Goal: Information Seeking & Learning: Learn about a topic

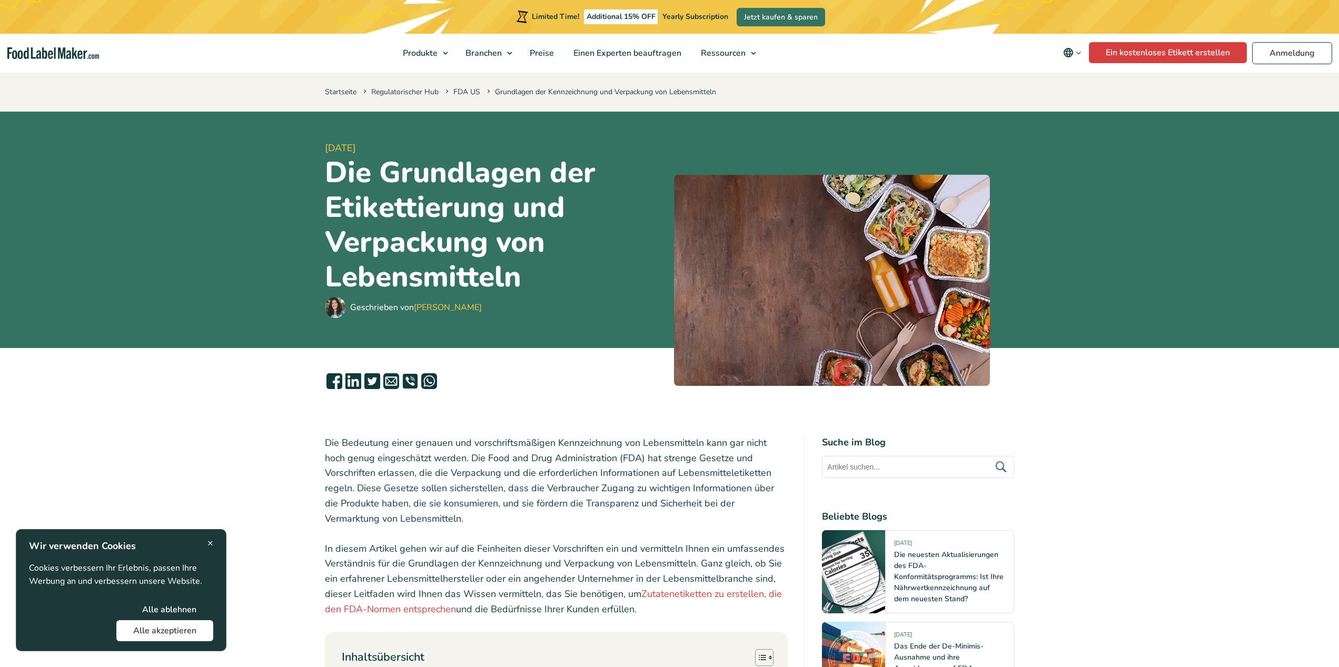
scroll to position [258, 0]
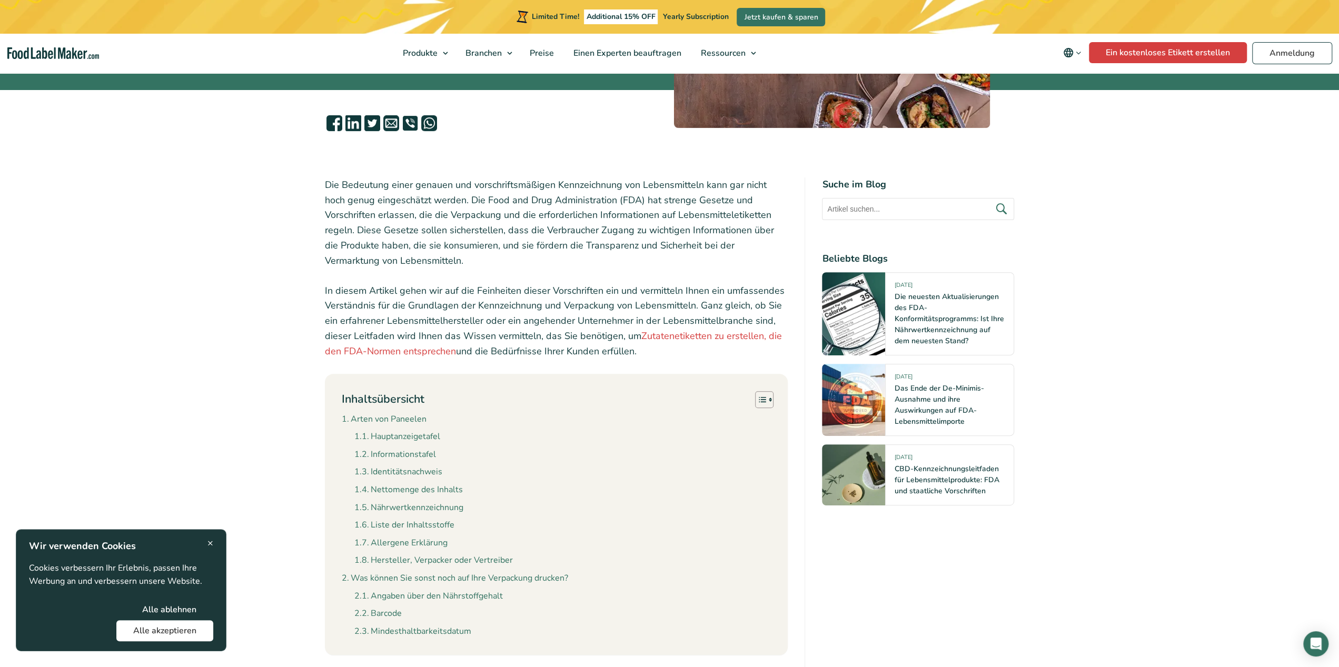
click at [209, 543] on span "×" at bounding box center [210, 543] width 6 height 14
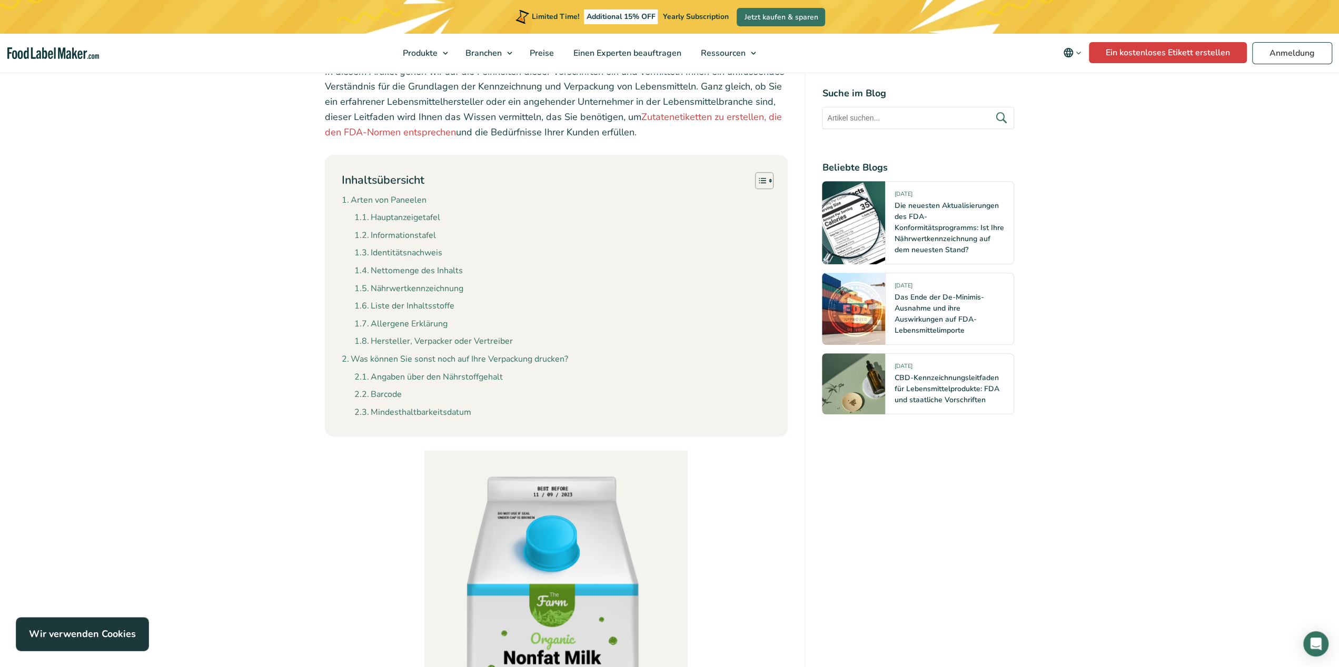
scroll to position [696, 0]
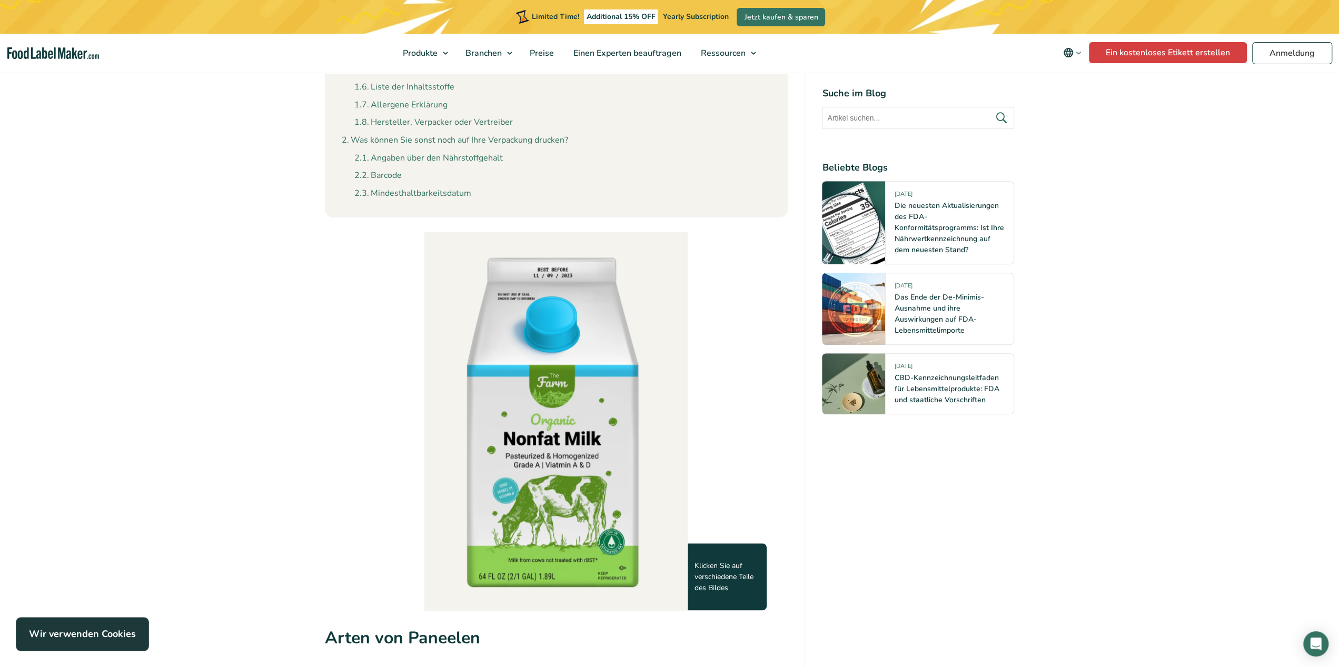
click at [555, 440] on img at bounding box center [555, 421] width 263 height 378
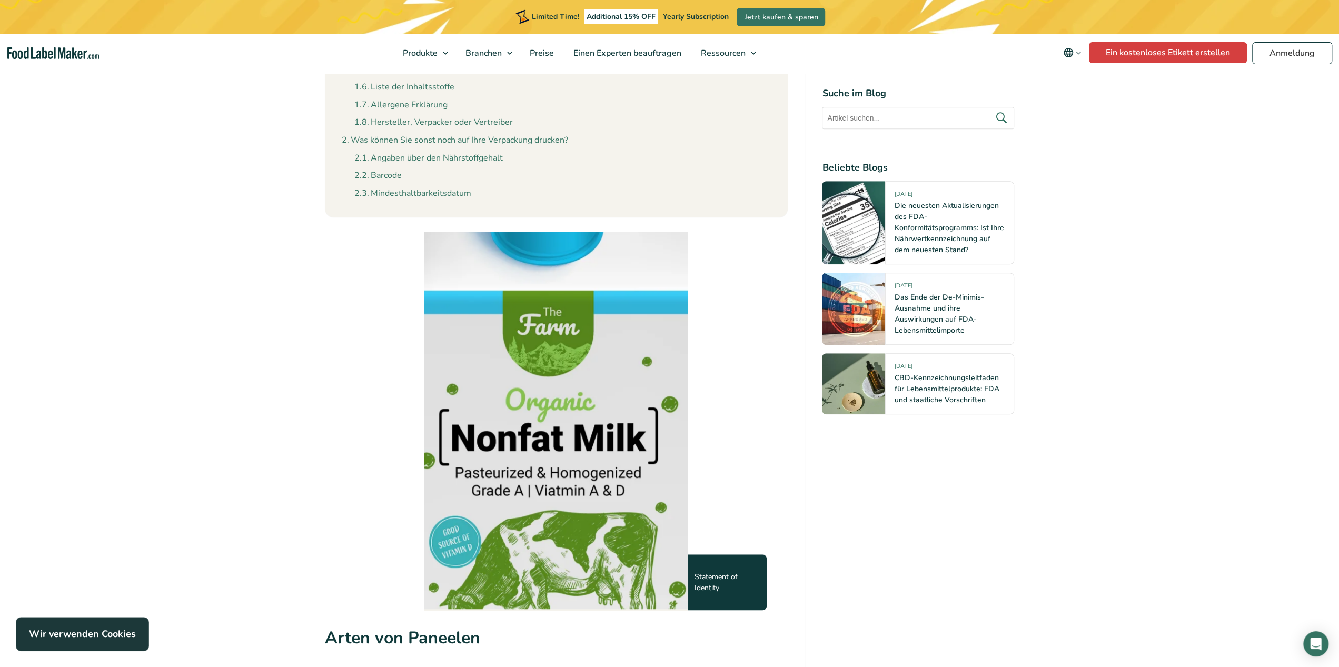
click at [562, 447] on img at bounding box center [556, 401] width 527 height 755
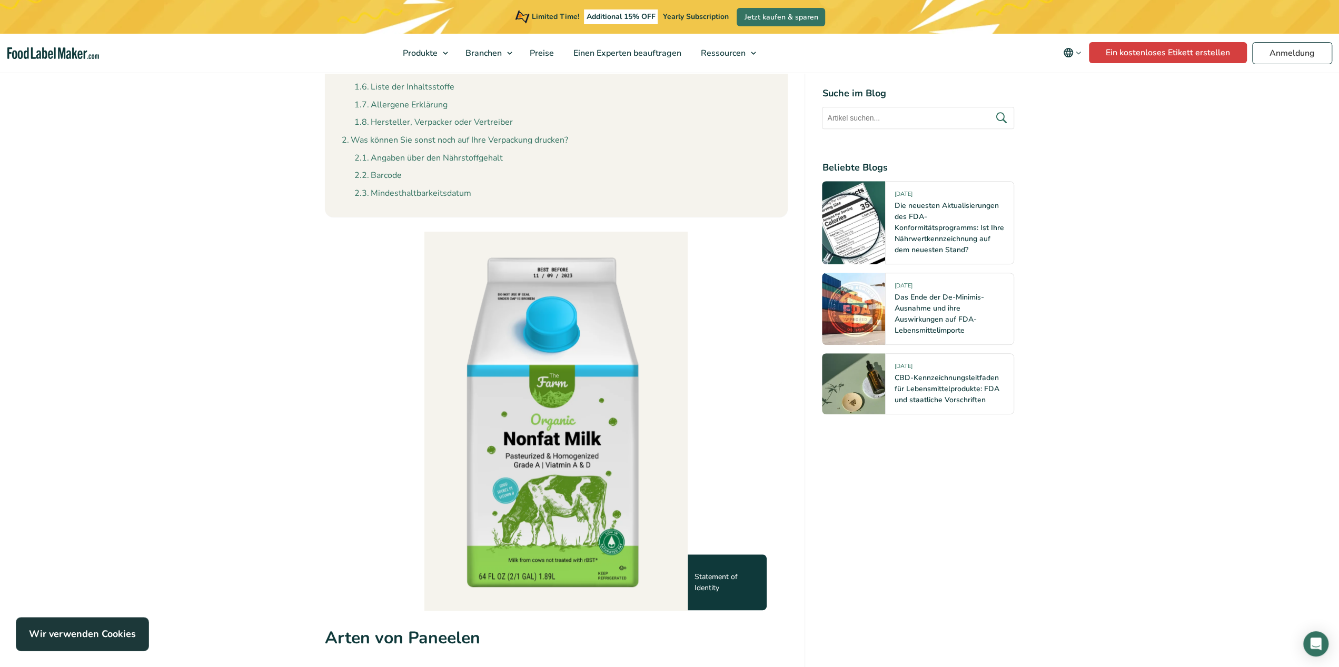
click at [557, 440] on img at bounding box center [555, 421] width 263 height 378
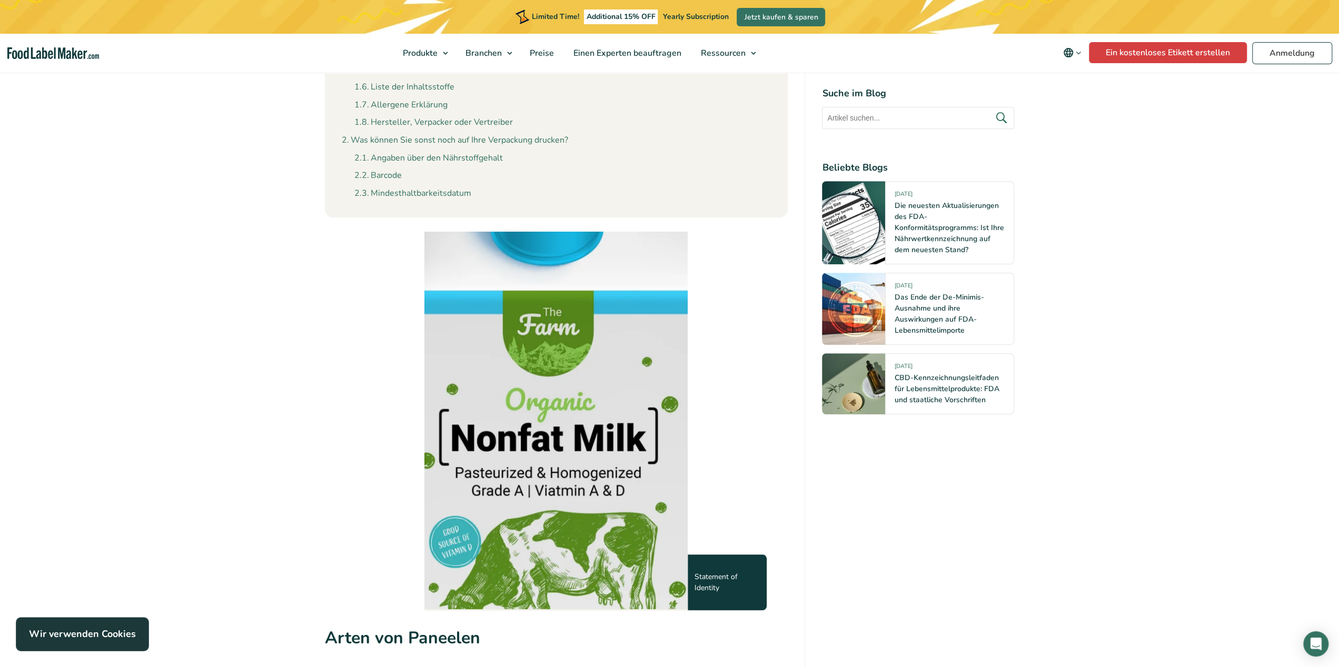
click at [555, 444] on img at bounding box center [556, 401] width 527 height 755
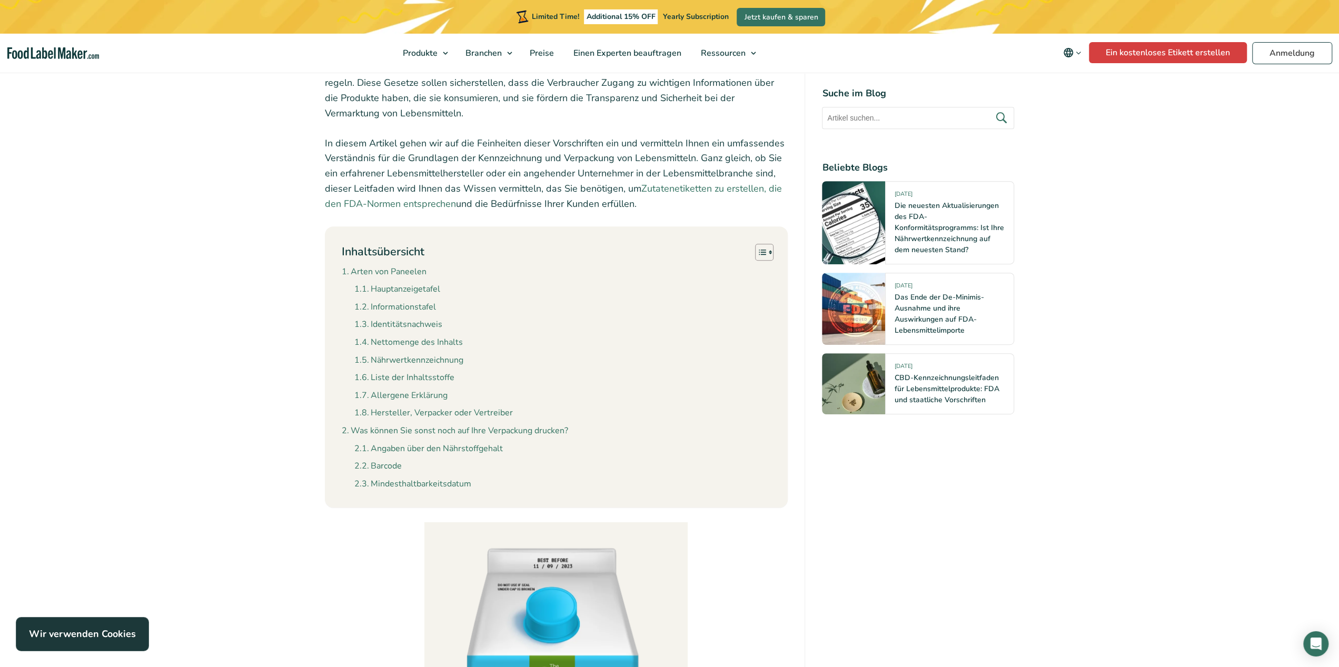
scroll to position [313, 0]
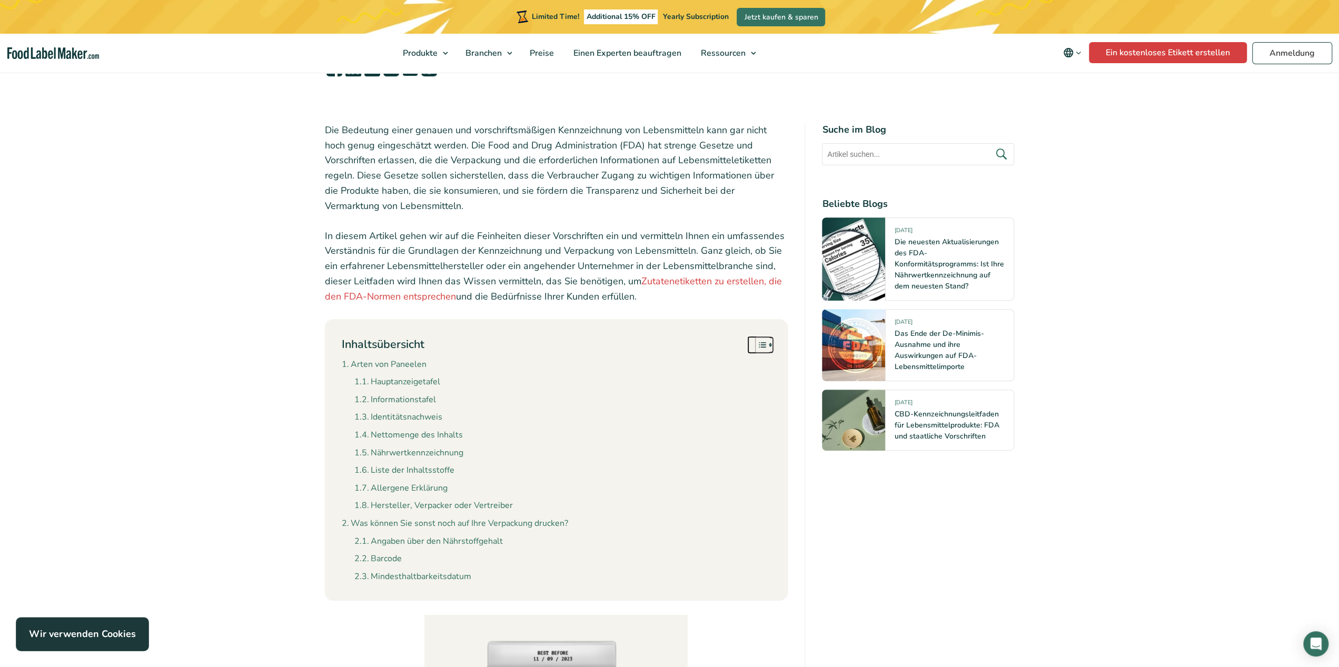
click at [766, 344] on icon "Toggle Table of Content" at bounding box center [762, 345] width 11 height 11
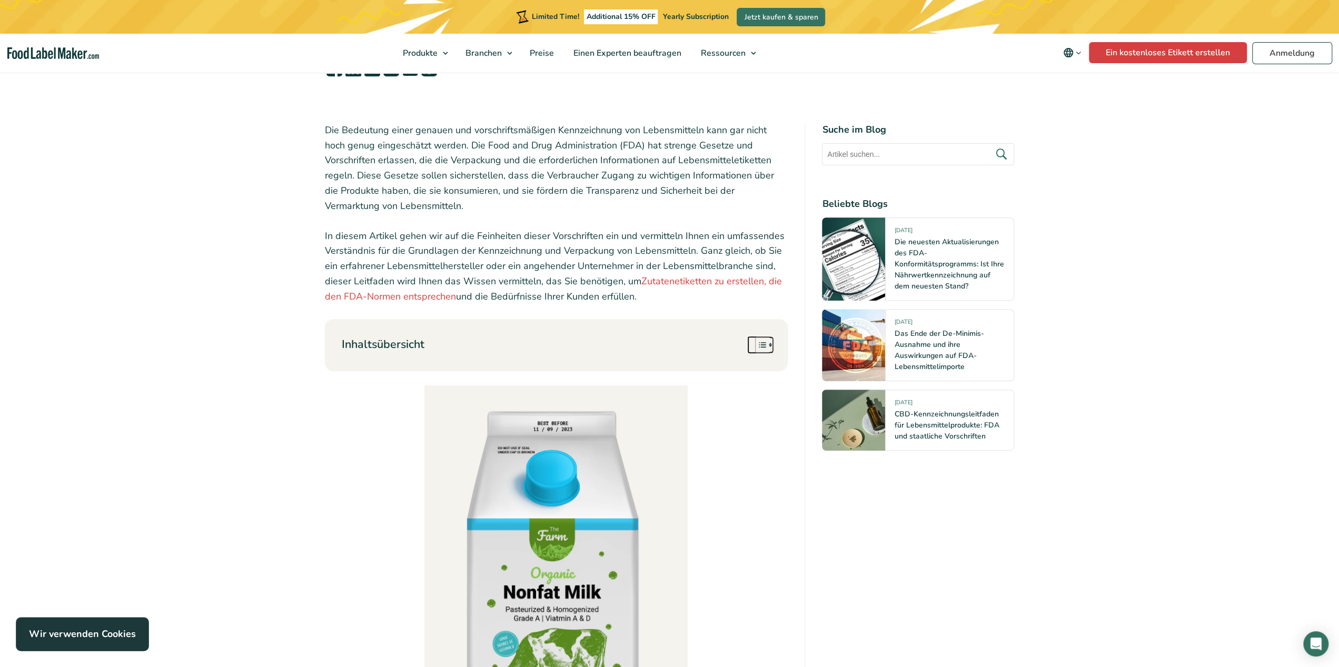
click at [766, 344] on icon "Toggle Table of Content" at bounding box center [762, 345] width 11 height 11
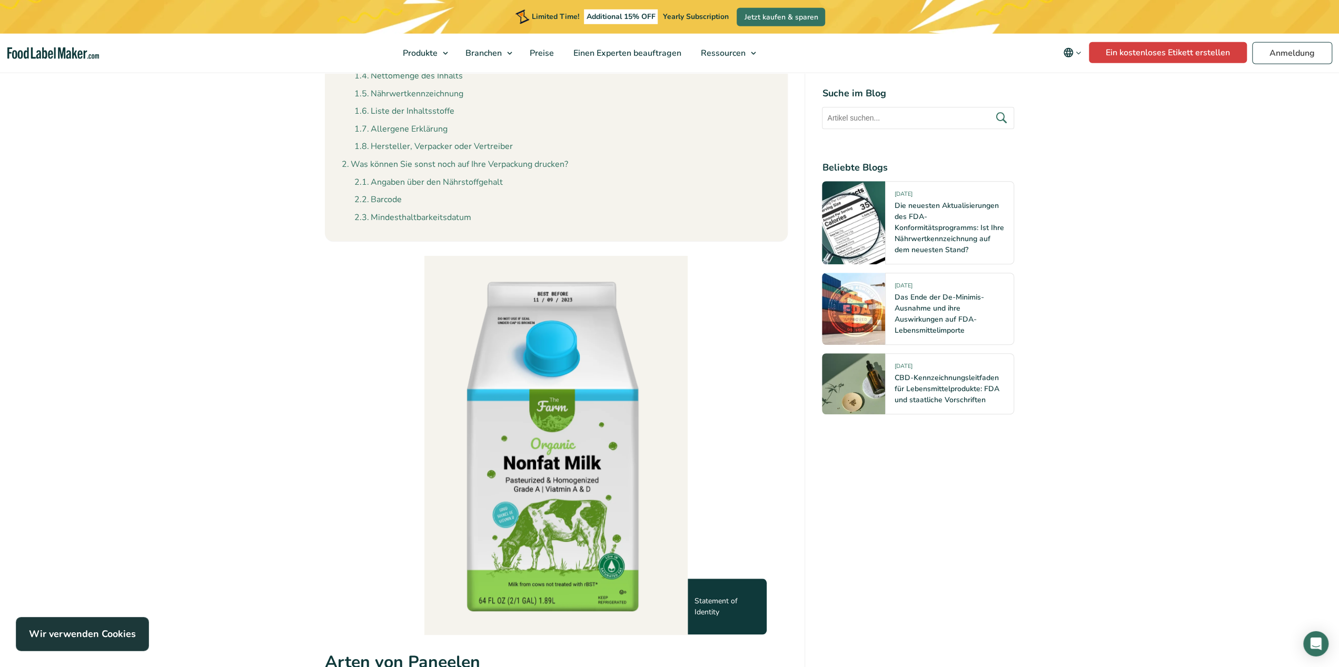
scroll to position [751, 0]
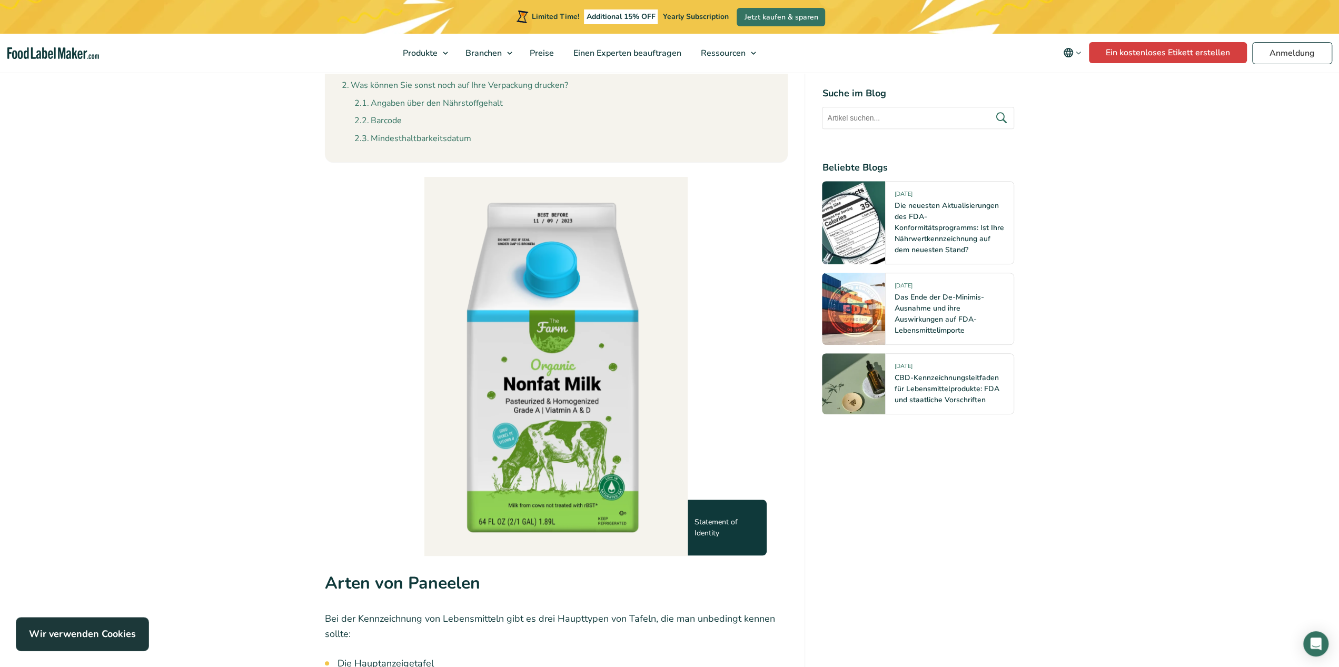
click at [740, 518] on div "Statement of Identity" at bounding box center [727, 528] width 79 height 56
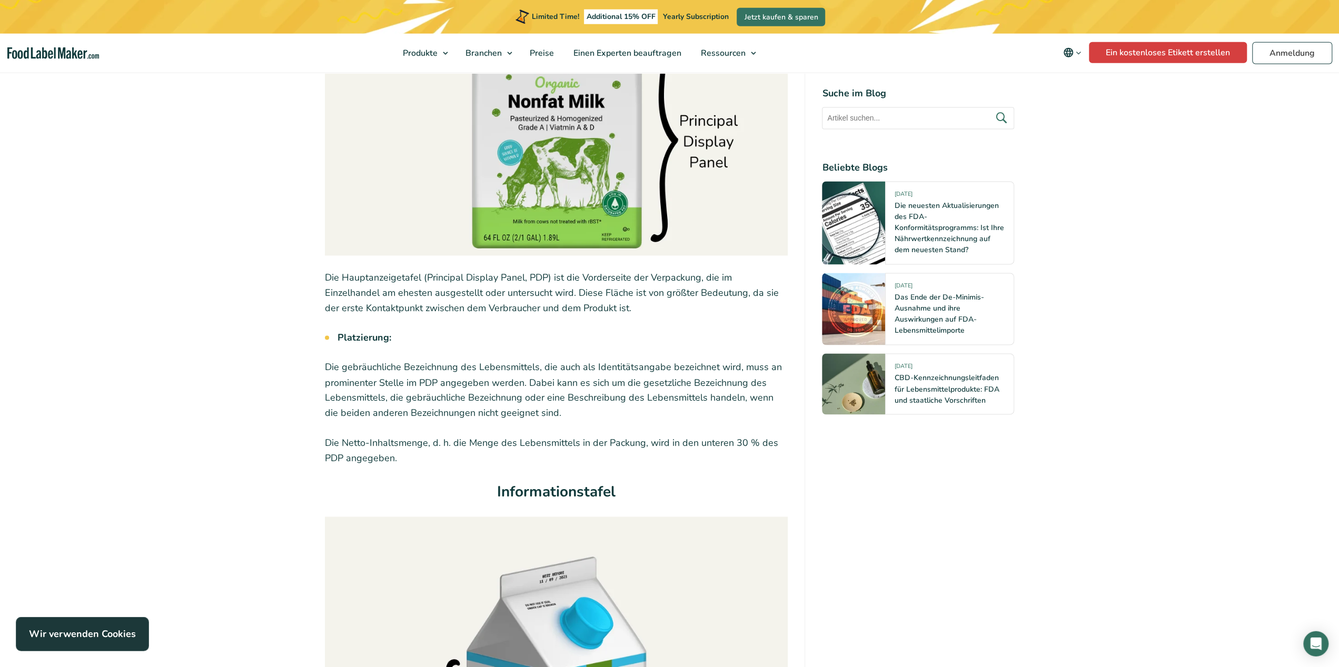
scroll to position [1682, 0]
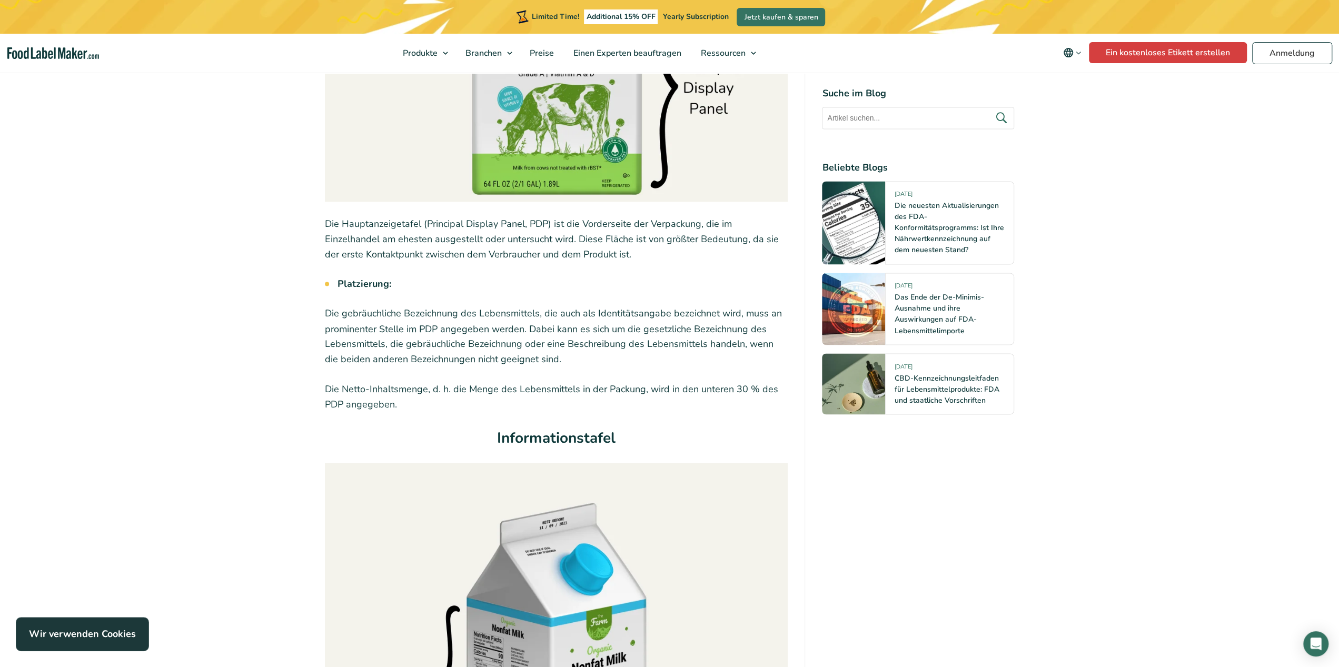
drag, startPoint x: 569, startPoint y: 460, endPoint x: 560, endPoint y: 474, distance: 16.8
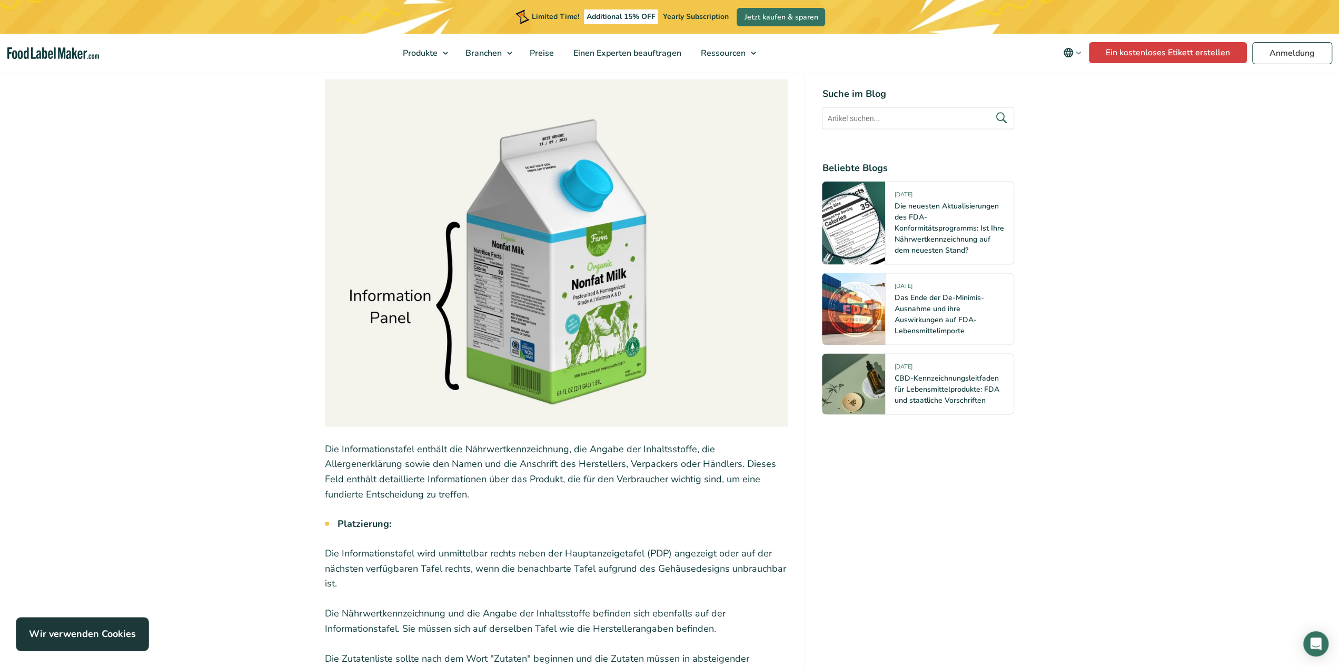
click at [585, 388] on img at bounding box center [556, 254] width 463 height 348
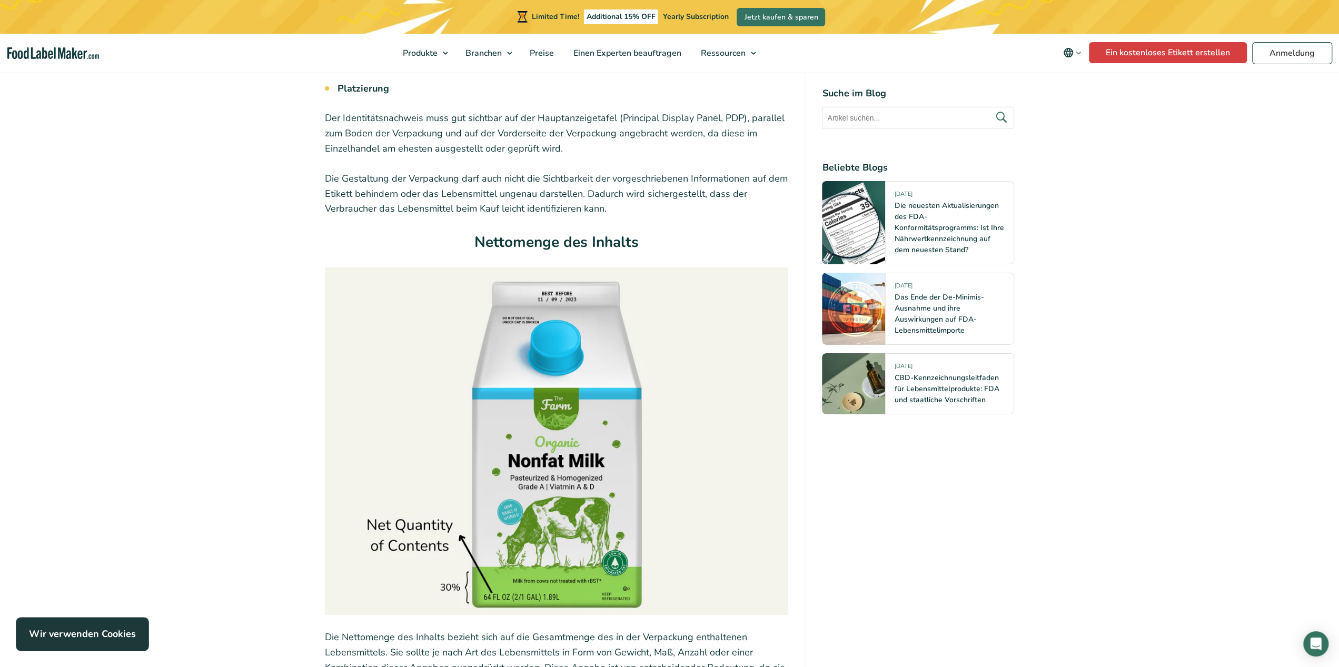
click at [616, 423] on img at bounding box center [556, 442] width 463 height 348
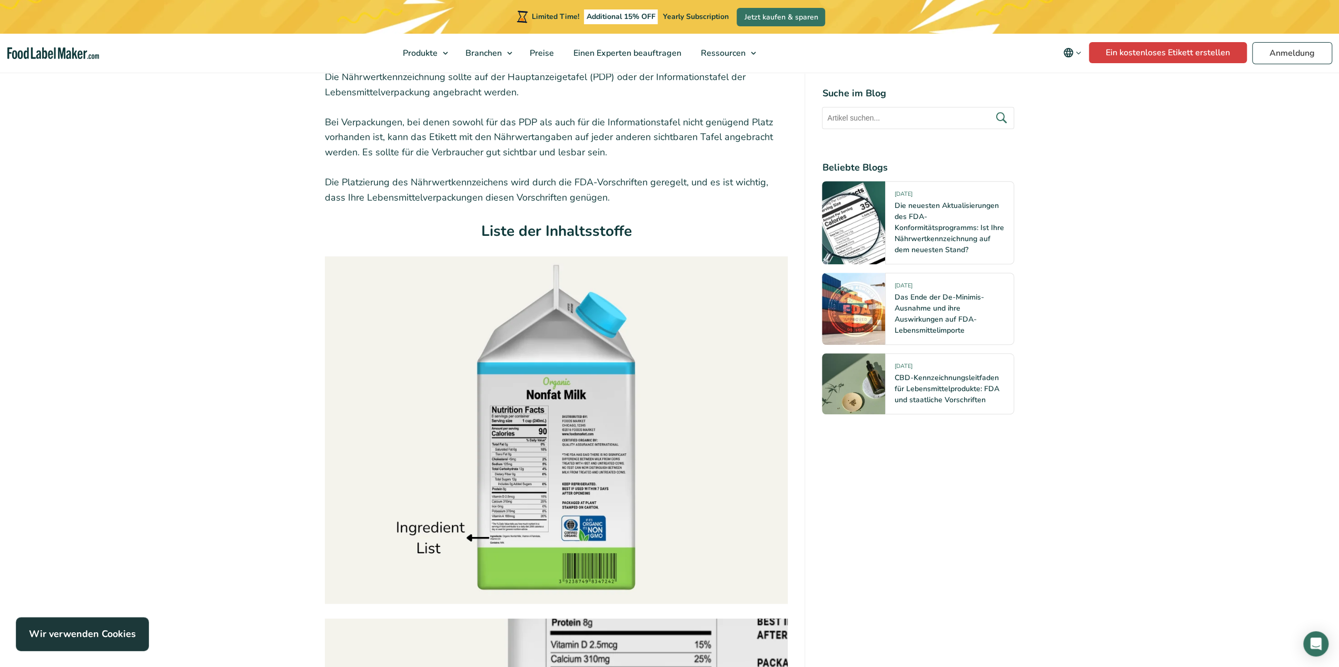
click at [616, 422] on img at bounding box center [556, 430] width 463 height 348
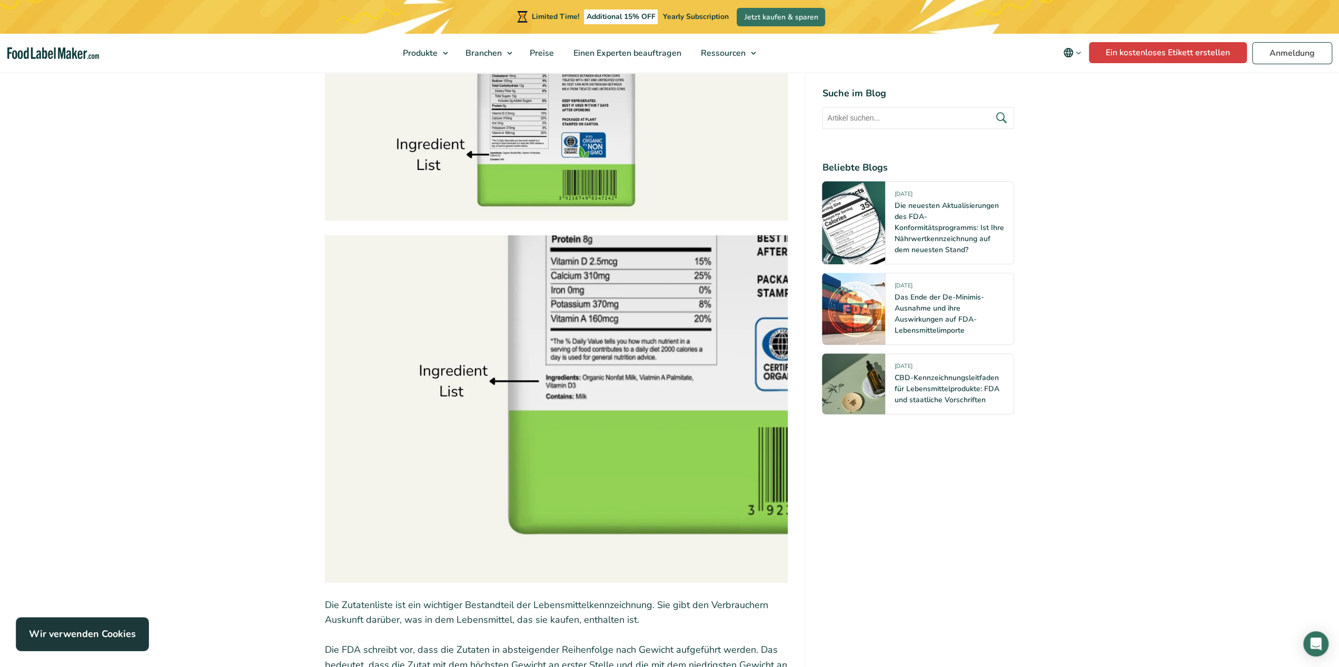
click at [616, 422] on img at bounding box center [556, 409] width 463 height 348
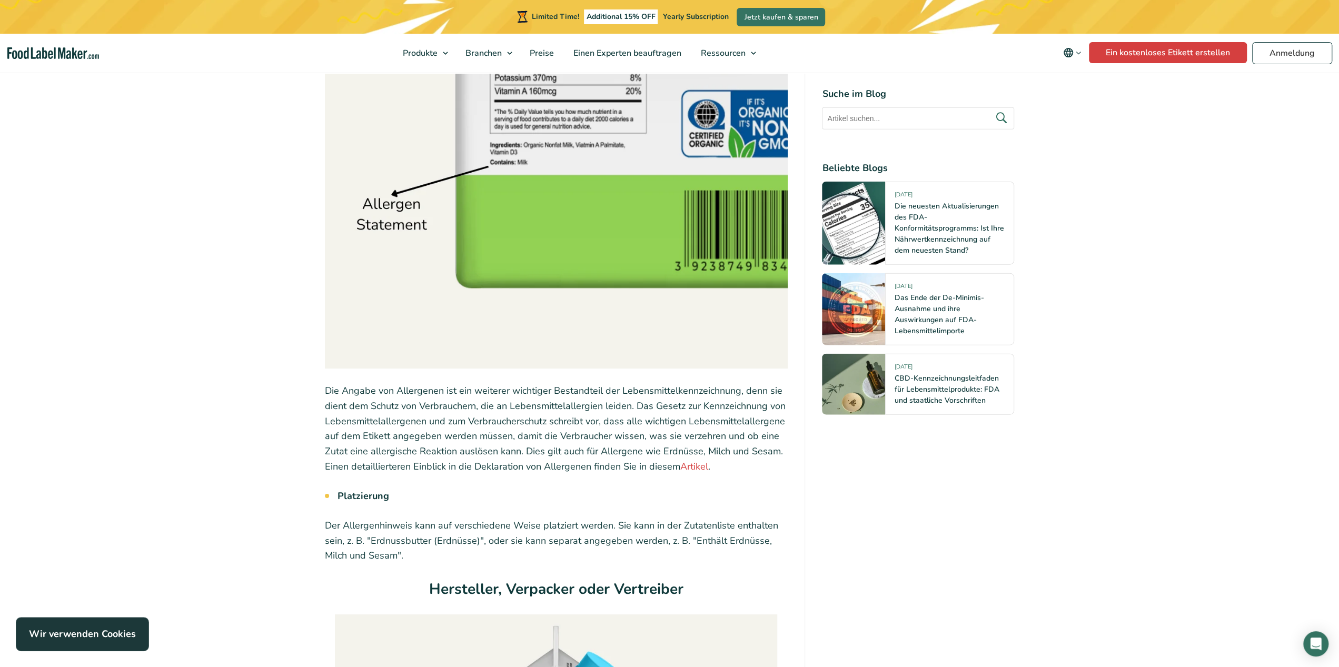
click at [617, 422] on p "Die Angabe von Allergenen ist ein weiterer wichtiger Bestandteil der Lebensmitt…" at bounding box center [556, 428] width 463 height 91
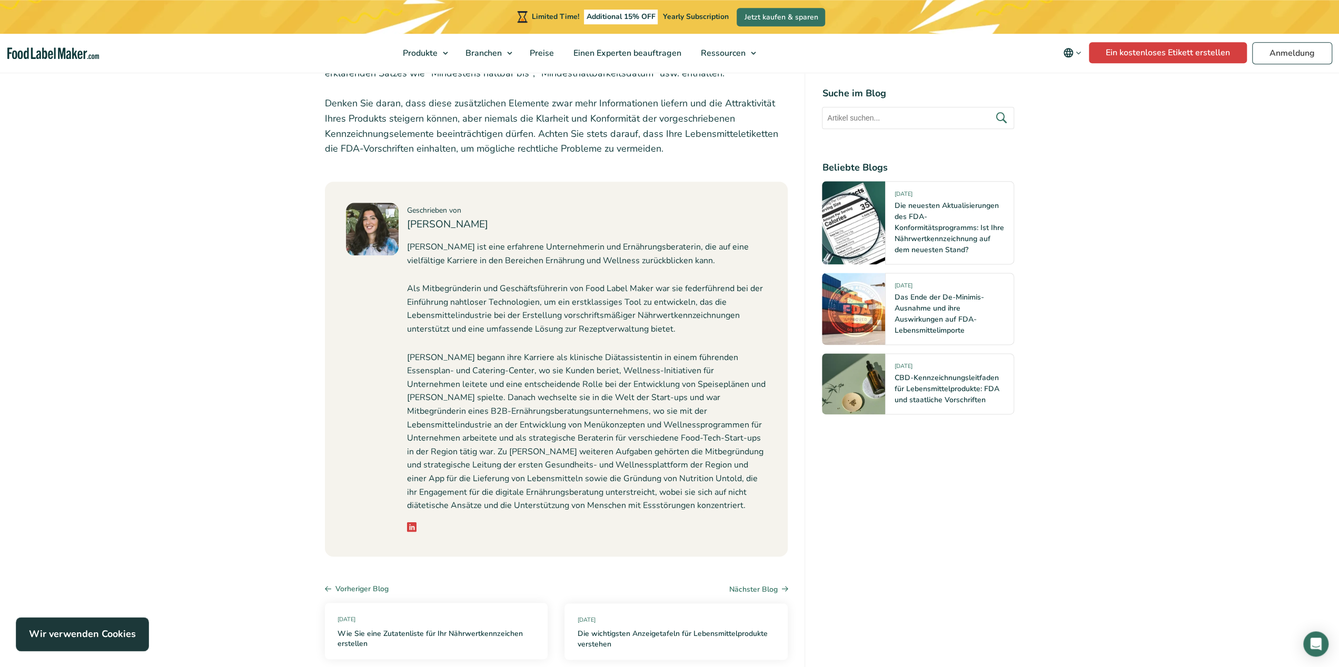
scroll to position [9294, 0]
